Goal: Information Seeking & Learning: Learn about a topic

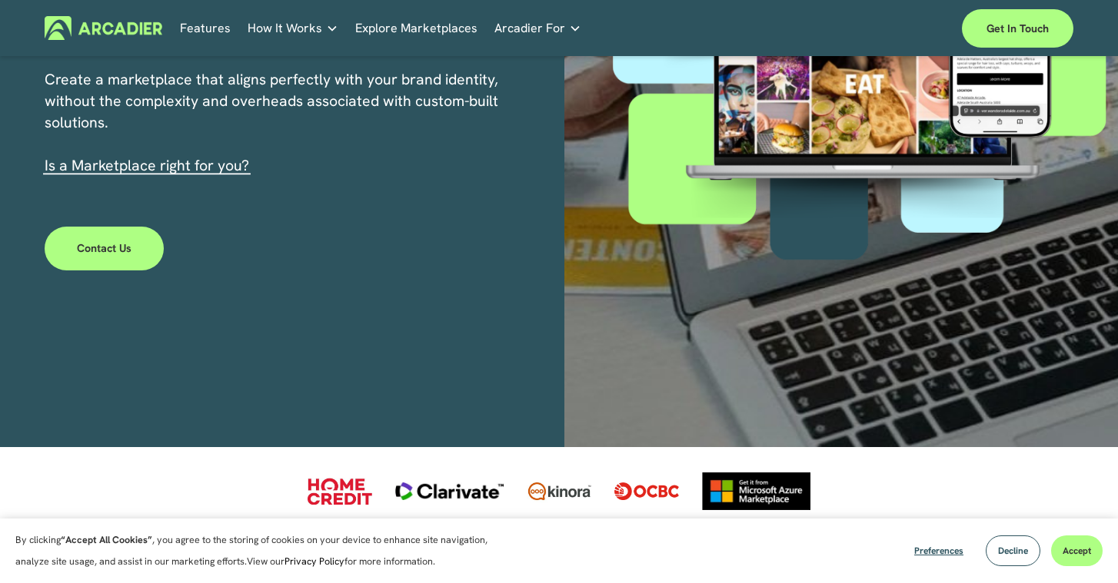
scroll to position [294, 0]
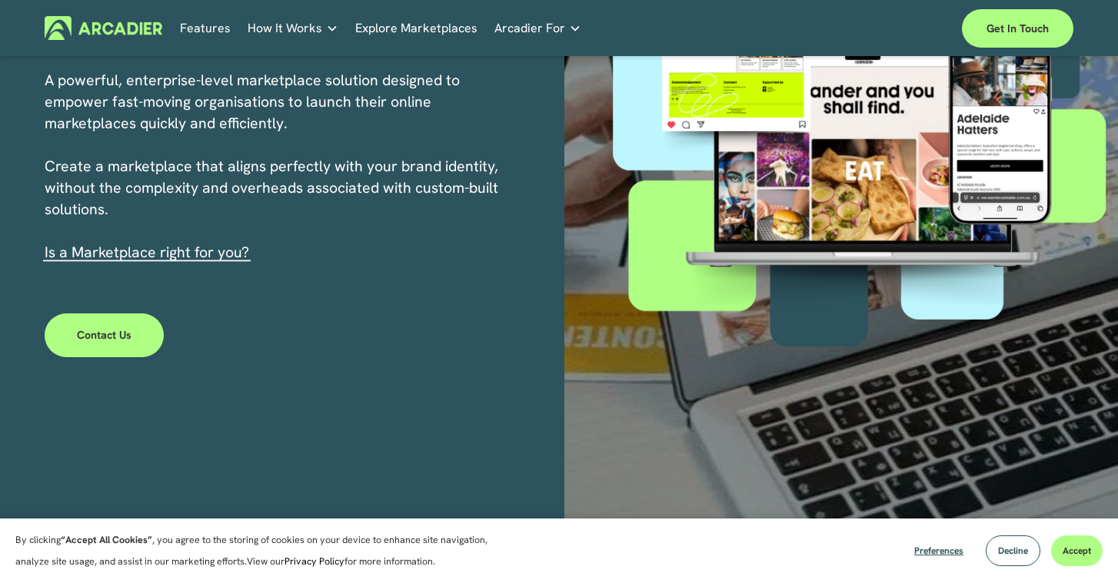
click at [406, 28] on link "Explore Marketplaces" at bounding box center [416, 28] width 122 height 24
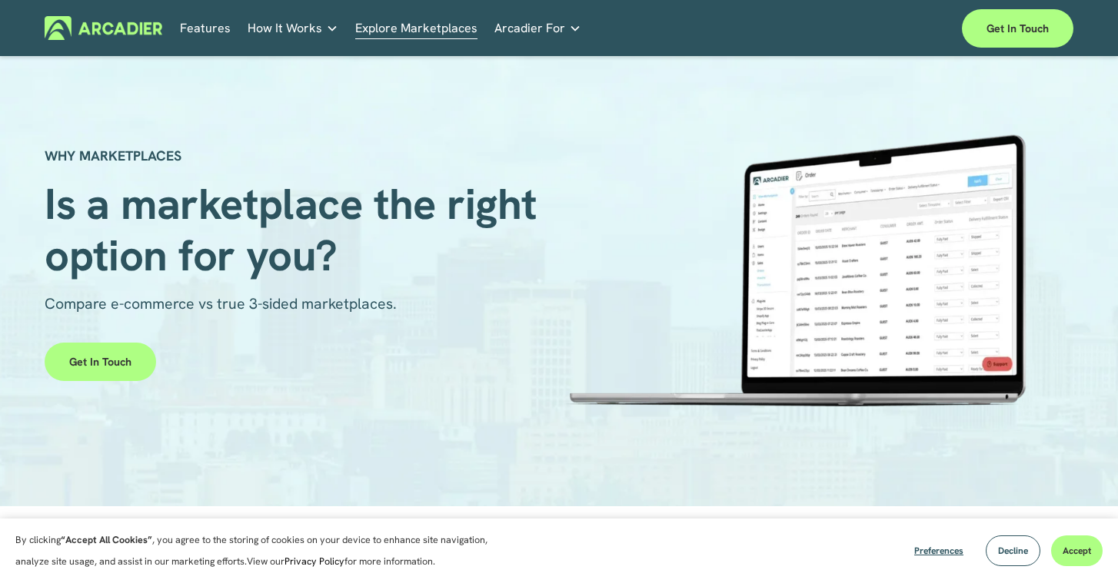
click at [213, 32] on link "Features" at bounding box center [205, 28] width 51 height 24
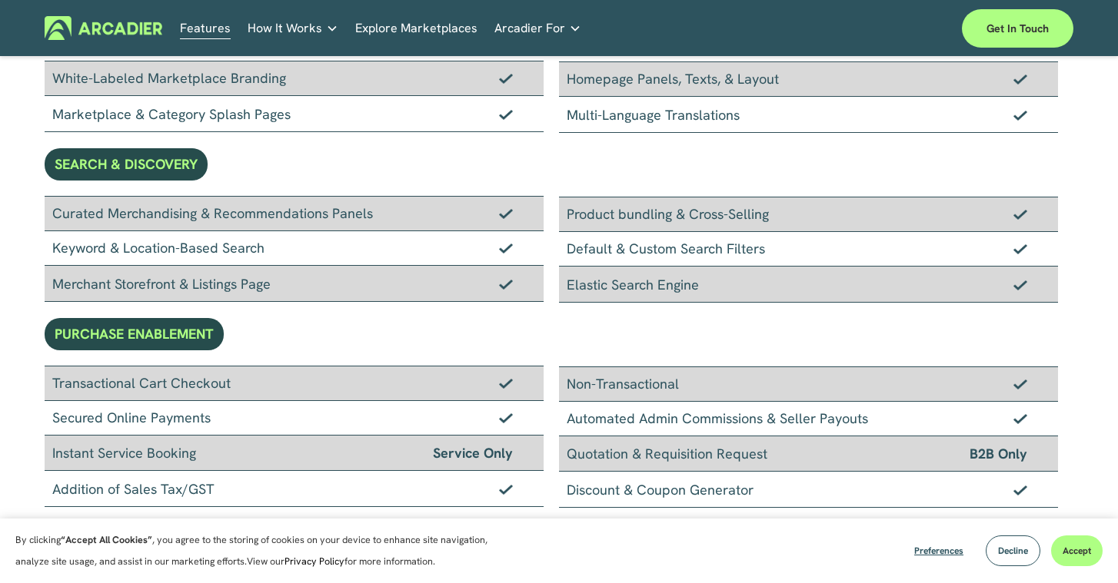
scroll to position [187, 0]
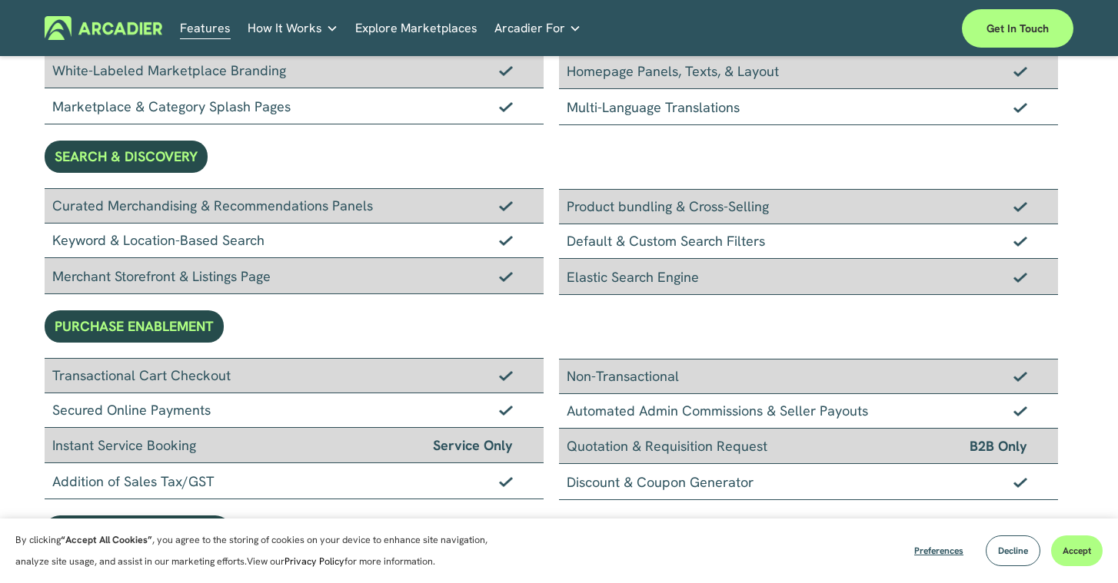
click at [629, 108] on div "Multi-Language Translations" at bounding box center [808, 107] width 499 height 36
